Goal: Find contact information: Find contact information

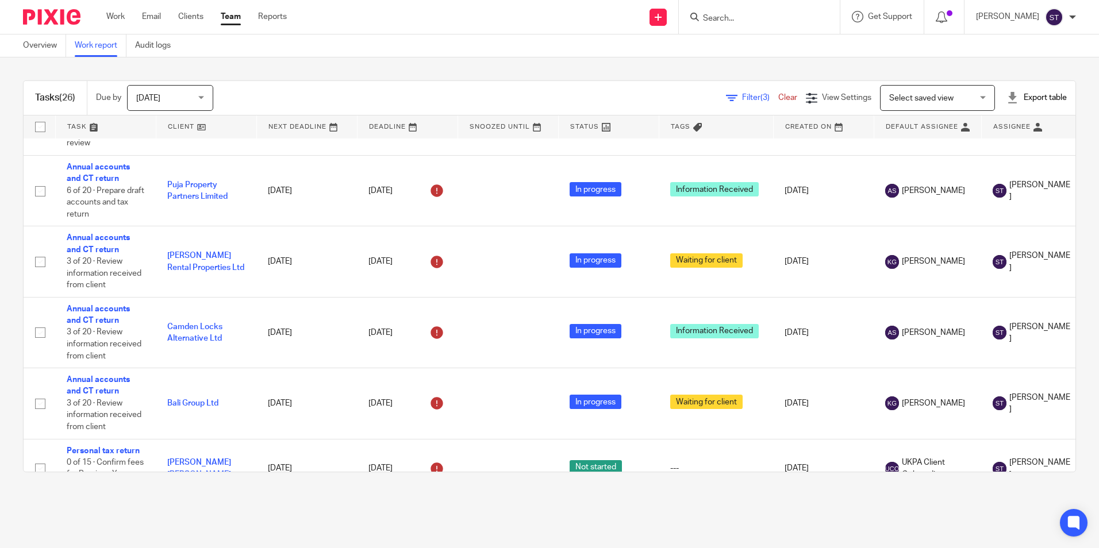
scroll to position [787, 0]
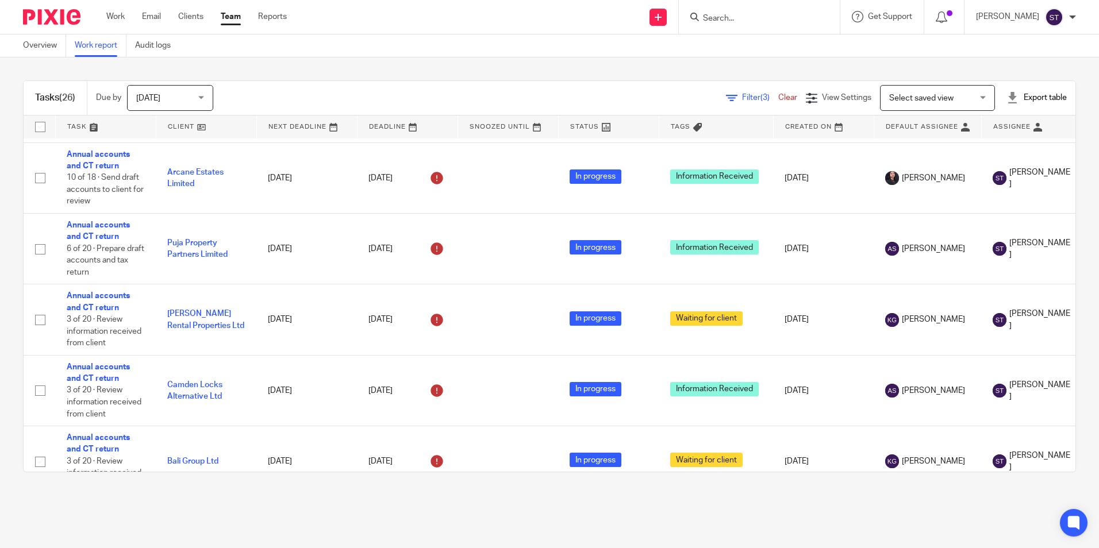
click at [694, 13] on icon at bounding box center [694, 17] width 9 height 9
click at [716, 18] on input "Search" at bounding box center [753, 19] width 103 height 10
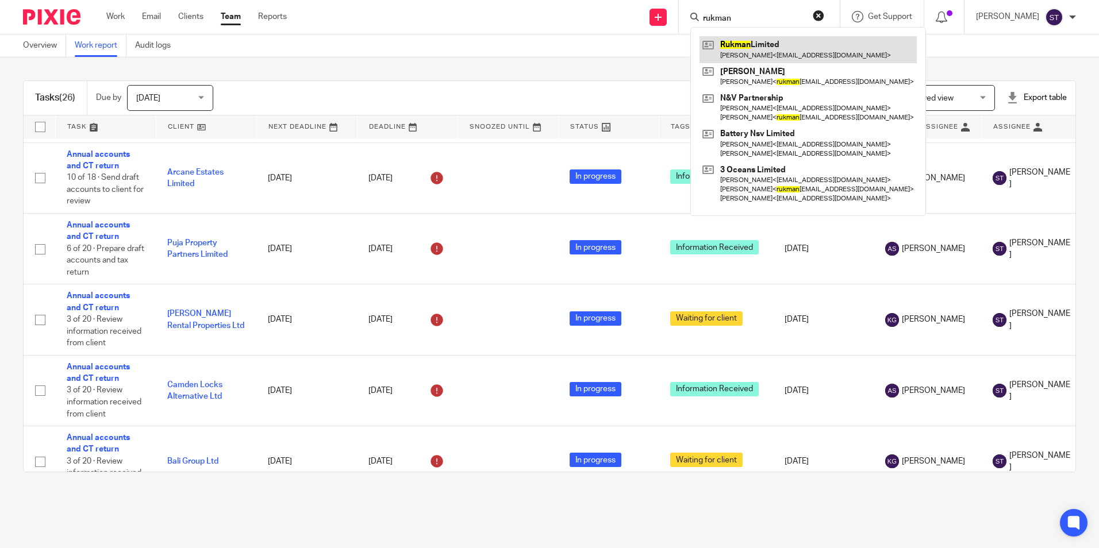
type input "rukman"
click at [729, 44] on link at bounding box center [807, 49] width 217 height 26
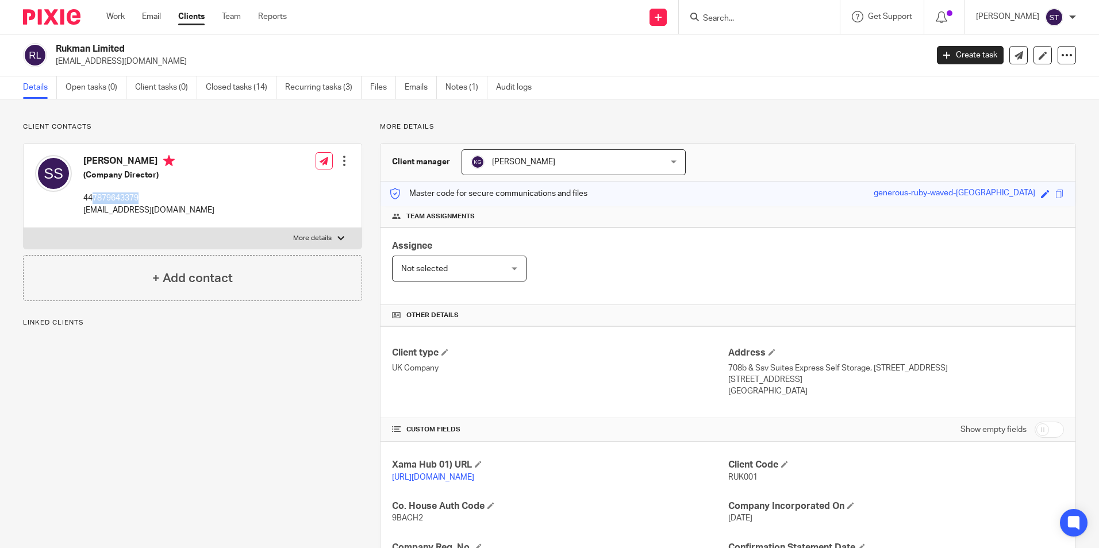
drag, startPoint x: 94, startPoint y: 195, endPoint x: 139, endPoint y: 195, distance: 44.8
click at [139, 195] on p "447879643379" at bounding box center [148, 198] width 131 height 11
copy p "7879643379"
